Goal: Information Seeking & Learning: Learn about a topic

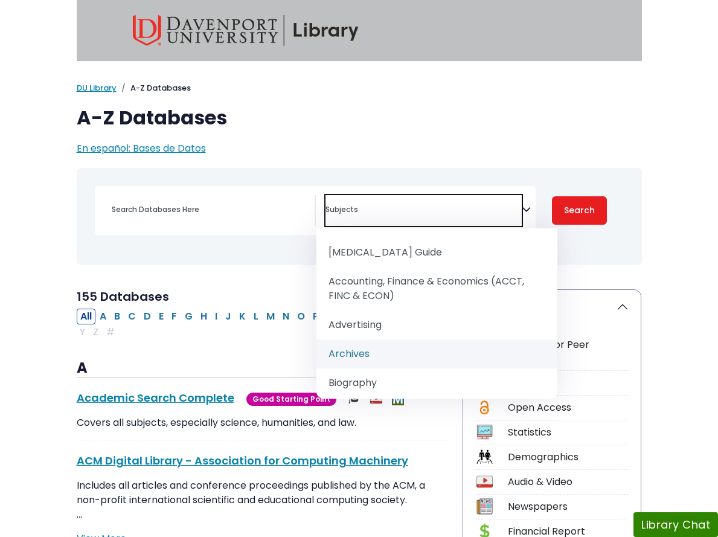
scroll to position [121, 0]
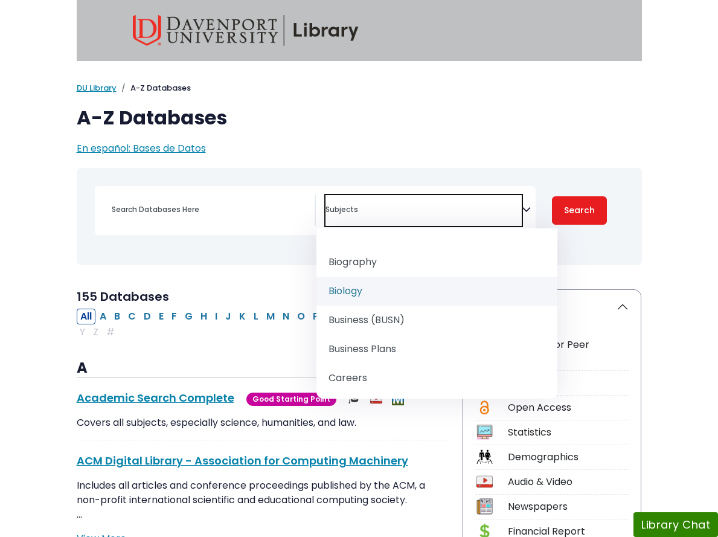
select select "219101"
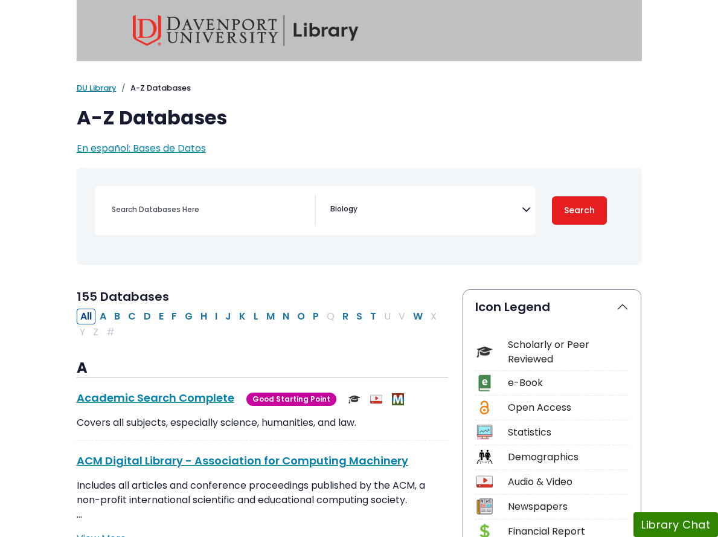
click at [353, 294] on h2 "155 Databases" at bounding box center [263, 296] width 372 height 14
click at [607, 216] on button "Search" at bounding box center [580, 210] width 56 height 28
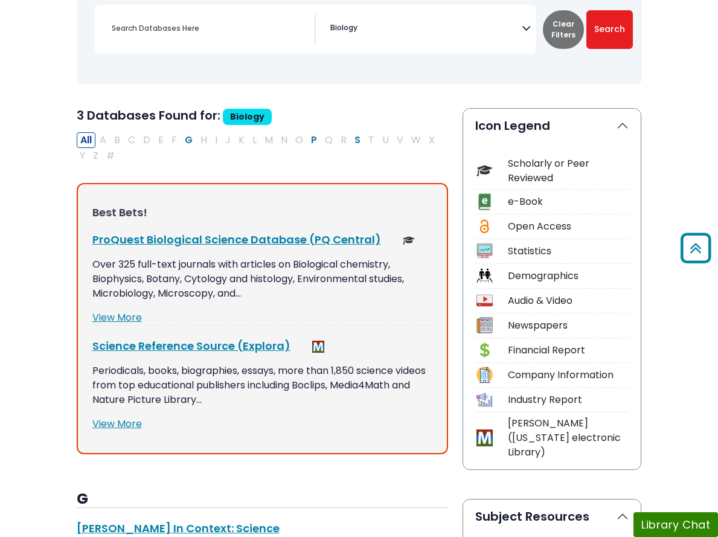
scroll to position [121, 0]
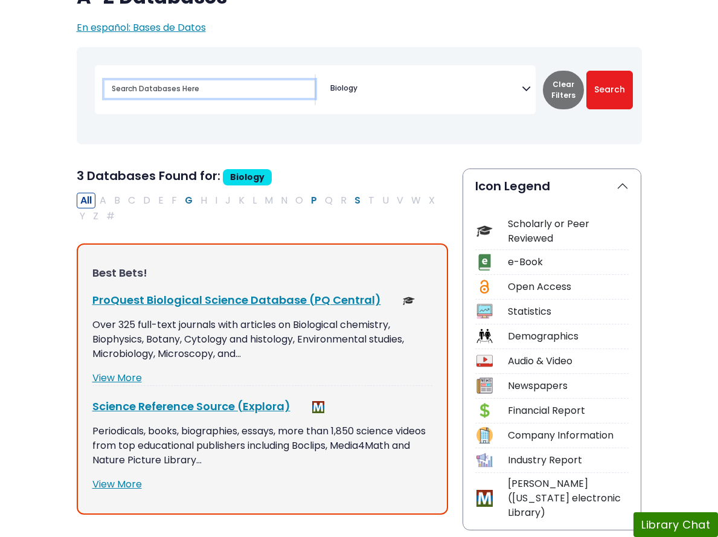
click at [191, 95] on input "Search database by title or keyword" at bounding box center [209, 89] width 210 height 18
type input "[MEDICAL_DATA]"
click at [586, 71] on button "Search" at bounding box center [609, 90] width 46 height 39
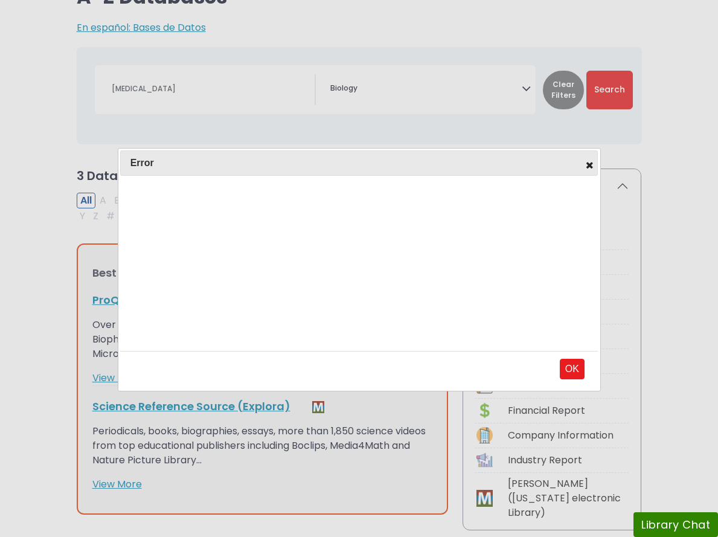
click at [587, 171] on div "Error Closes the pop-up dialog" at bounding box center [359, 162] width 478 height 25
click at [590, 161] on icon at bounding box center [590, 165] width 13 height 10
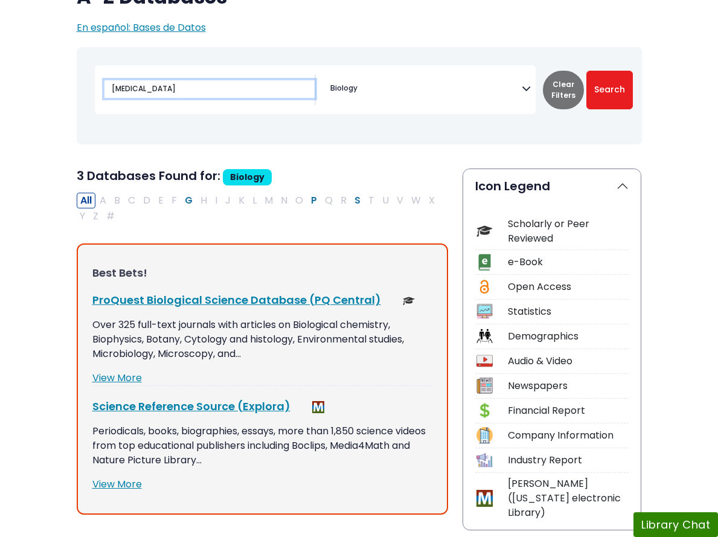
click at [167, 91] on input "[MEDICAL_DATA]" at bounding box center [209, 89] width 210 height 18
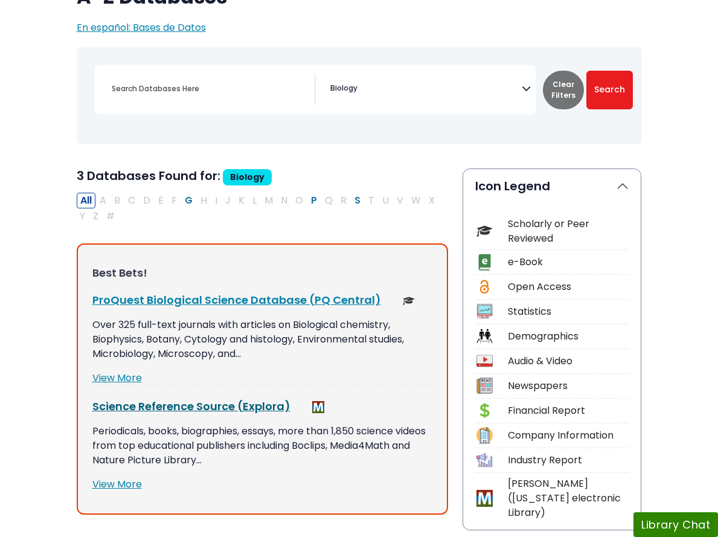
click at [186, 398] on link "Science Reference Source (Explora) This link opens in a new window" at bounding box center [191, 405] width 198 height 15
click at [110, 292] on link "ProQuest Biological Science Database (PQ Central) This link opens in a new wind…" at bounding box center [236, 299] width 288 height 15
